Goal: Task Accomplishment & Management: Use online tool/utility

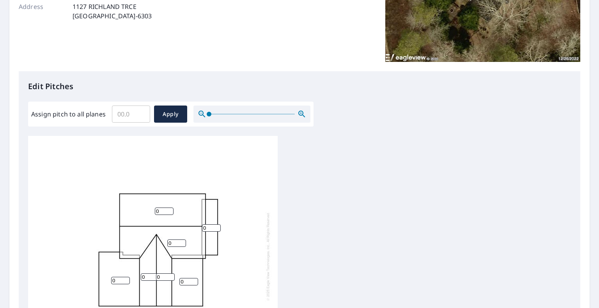
scroll to position [195, 0]
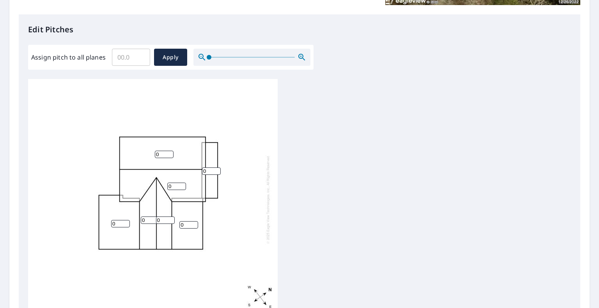
click at [186, 221] on input "0" at bounding box center [188, 224] width 19 height 7
drag, startPoint x: 186, startPoint y: 219, endPoint x: 180, endPoint y: 220, distance: 5.7
click at [180, 221] on input "0" at bounding box center [188, 224] width 19 height 7
type input "2"
click at [162, 217] on input "0" at bounding box center [165, 220] width 19 height 7
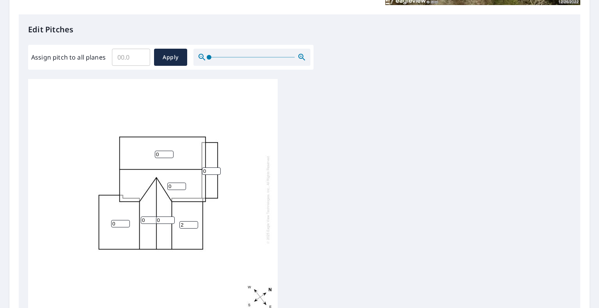
drag, startPoint x: 162, startPoint y: 216, endPoint x: 156, endPoint y: 216, distance: 6.2
click at [156, 217] on input "0" at bounding box center [165, 220] width 19 height 7
type input "4"
drag, startPoint x: 148, startPoint y: 214, endPoint x: 137, endPoint y: 214, distance: 10.5
click at [137, 214] on div "0 0 0 2 0 4 0" at bounding box center [153, 199] width 250 height 245
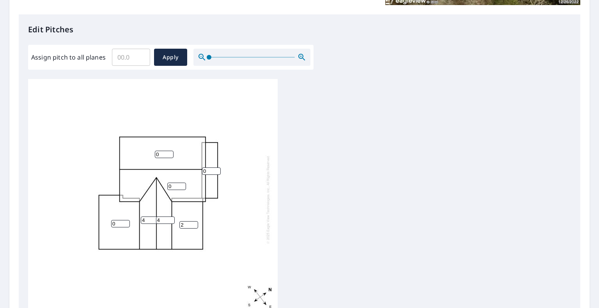
type input "4"
drag, startPoint x: 164, startPoint y: 214, endPoint x: 150, endPoint y: 213, distance: 13.7
click at [150, 213] on div "0 0 0 2 4 4 0" at bounding box center [153, 199] width 250 height 245
type input "6"
drag, startPoint x: 143, startPoint y: 214, endPoint x: 138, endPoint y: 215, distance: 5.5
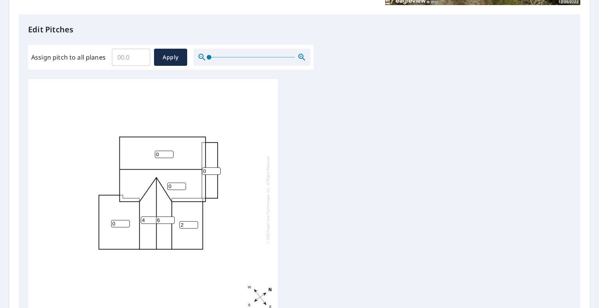
click at [139, 215] on div "0 0 0 2 4 6 0" at bounding box center [153, 199] width 250 height 245
type input "6"
drag, startPoint x: 162, startPoint y: 150, endPoint x: 126, endPoint y: 148, distance: 36.3
click at [126, 148] on div "0 0 0 2 6 6 0" at bounding box center [153, 199] width 250 height 245
type input "4"
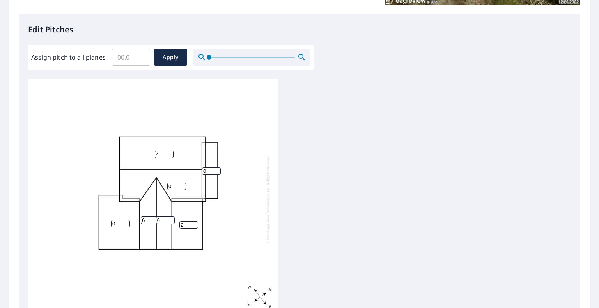
drag, startPoint x: 171, startPoint y: 180, endPoint x: 160, endPoint y: 180, distance: 10.9
click at [160, 180] on div "4 0 0 2 6 6 0" at bounding box center [153, 199] width 250 height 245
type input "4"
drag, startPoint x: 119, startPoint y: 218, endPoint x: 81, endPoint y: 217, distance: 37.8
click at [81, 217] on div "4 4 0 2 6 6 0" at bounding box center [153, 199] width 250 height 245
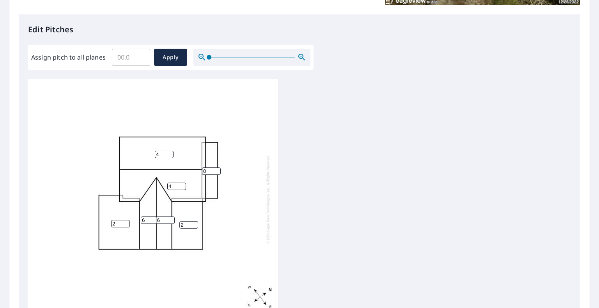
type input "2"
click at [204, 168] on input "0" at bounding box center [211, 171] width 19 height 7
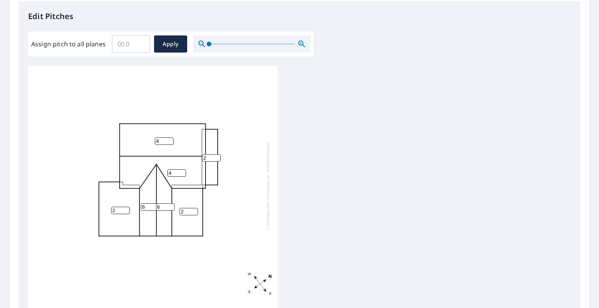
scroll to position [113, 0]
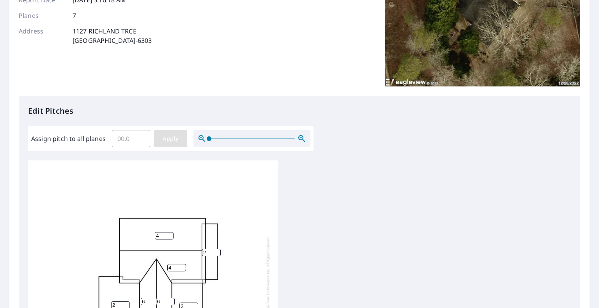
type input "2"
click at [165, 143] on span "Apply" at bounding box center [170, 139] width 21 height 10
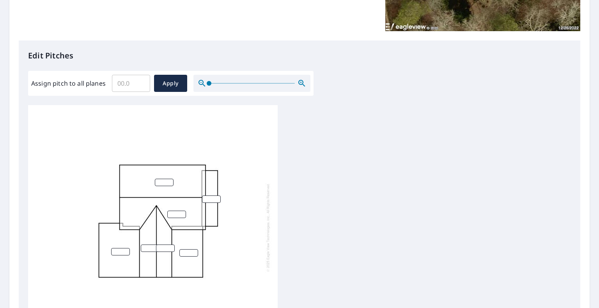
scroll to position [230, 0]
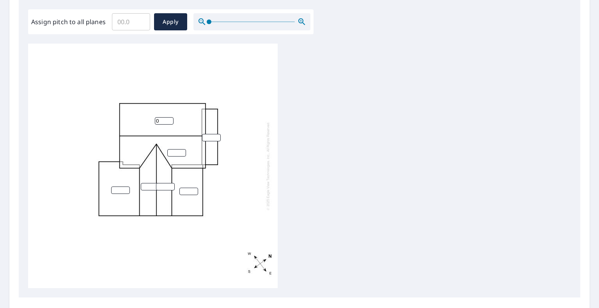
type input "0"
click at [167, 123] on input "0" at bounding box center [164, 120] width 19 height 7
drag, startPoint x: 161, startPoint y: 121, endPoint x: 150, endPoint y: 122, distance: 11.7
click at [150, 122] on div "0" at bounding box center [153, 166] width 250 height 245
click at [187, 191] on input "number" at bounding box center [188, 191] width 19 height 7
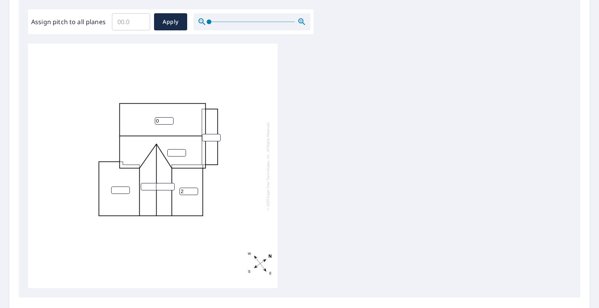
type input "2"
click at [117, 190] on input "number" at bounding box center [120, 190] width 19 height 7
type input "2"
click at [144, 188] on input "number" at bounding box center [150, 186] width 19 height 7
type input "6"
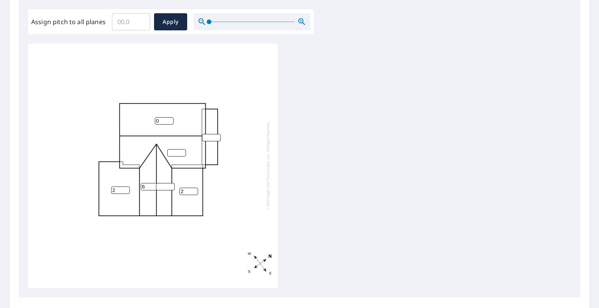
click at [164, 187] on input "number" at bounding box center [165, 186] width 19 height 7
type input "6"
click at [178, 152] on input "number" at bounding box center [176, 152] width 19 height 7
type input "4"
click at [158, 121] on input "0" at bounding box center [164, 120] width 19 height 7
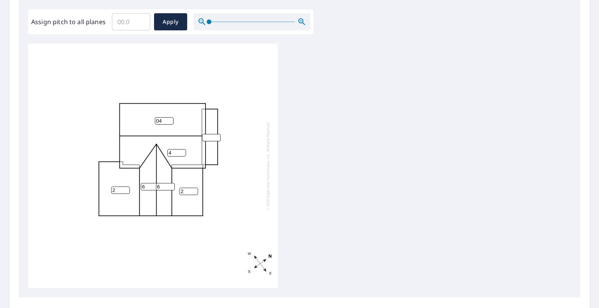
drag, startPoint x: 163, startPoint y: 123, endPoint x: 130, endPoint y: 123, distance: 33.5
click at [130, 123] on div "04 4 2 2 6 6" at bounding box center [153, 166] width 250 height 245
type input "4"
click at [213, 138] on input "number" at bounding box center [211, 137] width 19 height 7
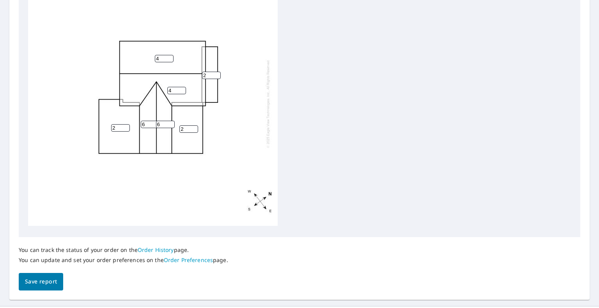
scroll to position [308, 0]
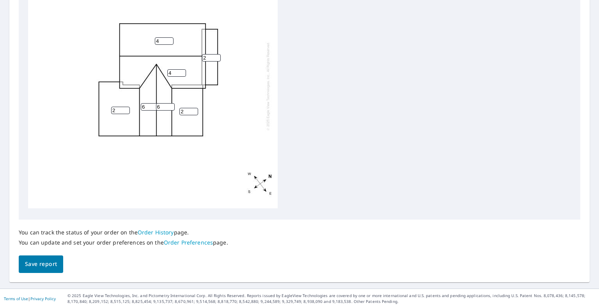
type input "2"
click at [39, 266] on span "Save report" at bounding box center [41, 265] width 32 height 10
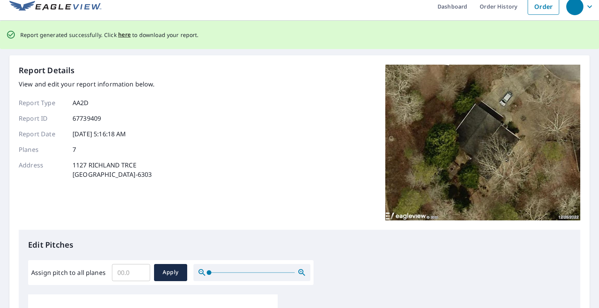
scroll to position [0, 0]
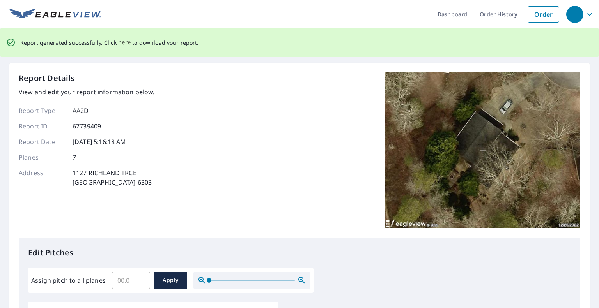
click at [124, 42] on span "here" at bounding box center [124, 43] width 13 height 10
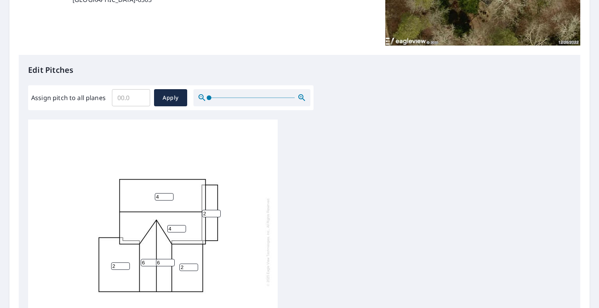
scroll to position [156, 0]
